Goal: Task Accomplishment & Management: Manage account settings

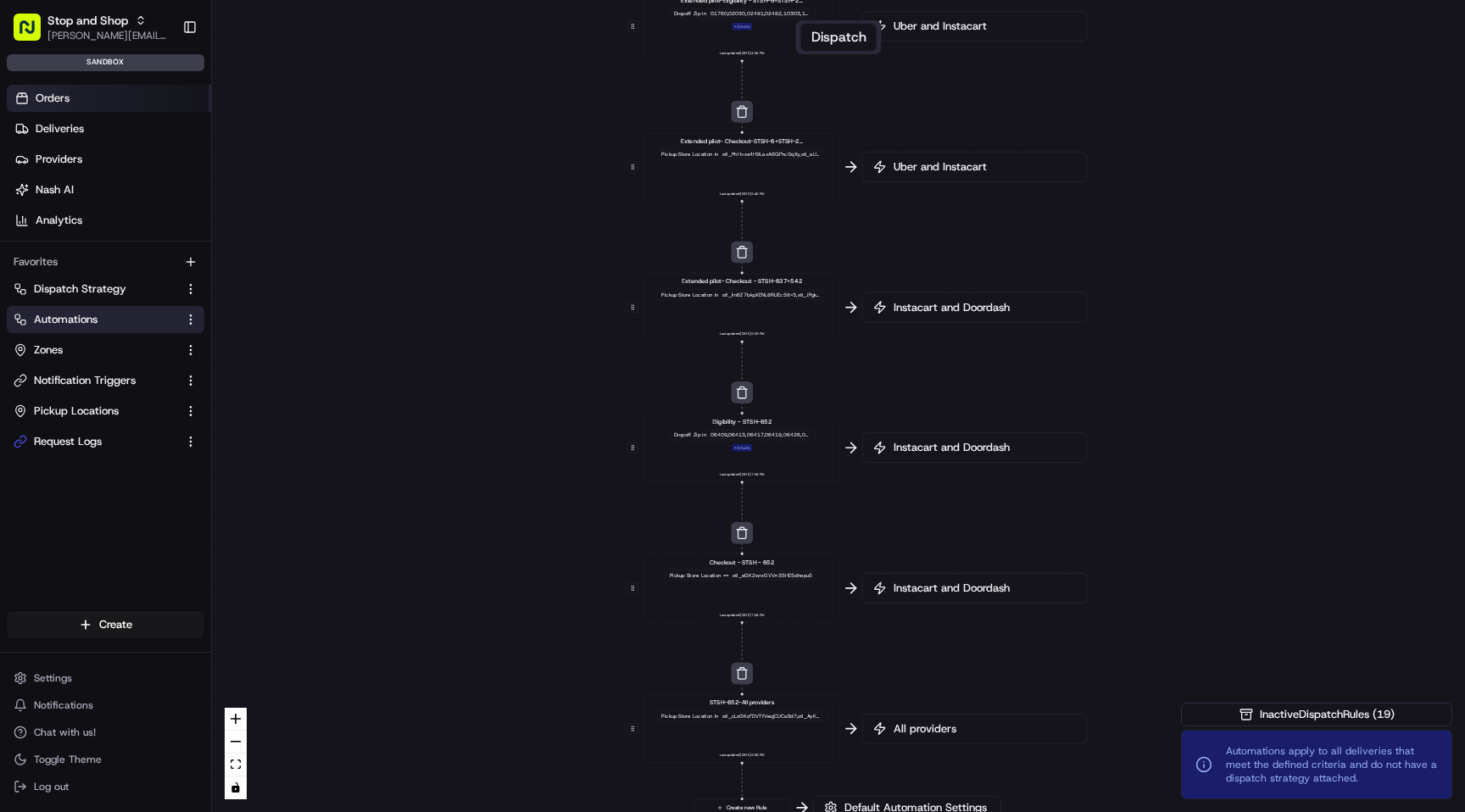
click at [77, 101] on link "Orders" at bounding box center [109, 97] width 204 height 27
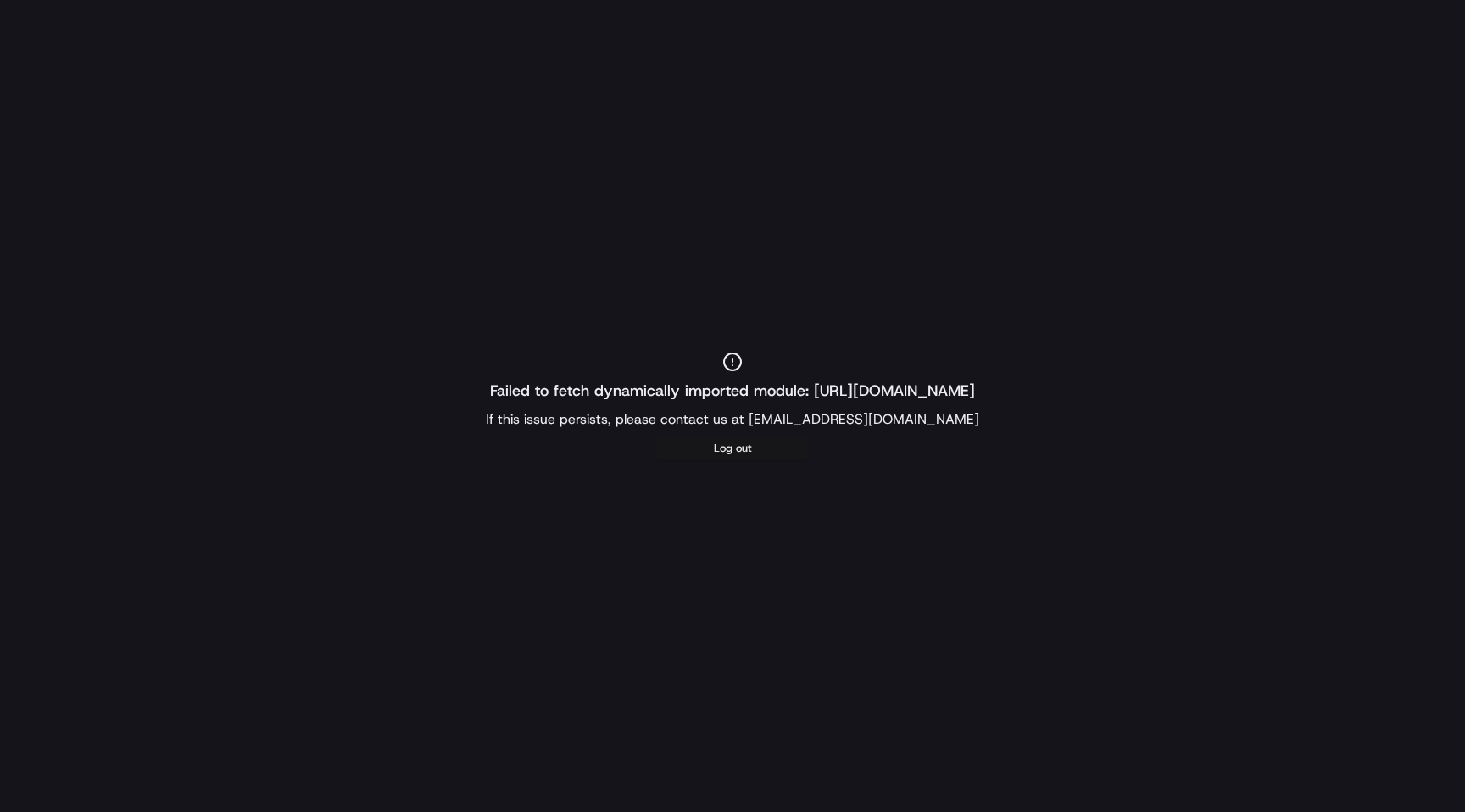
click at [775, 456] on button "Log out" at bounding box center [732, 448] width 152 height 24
